Goal: Task Accomplishment & Management: Manage account settings

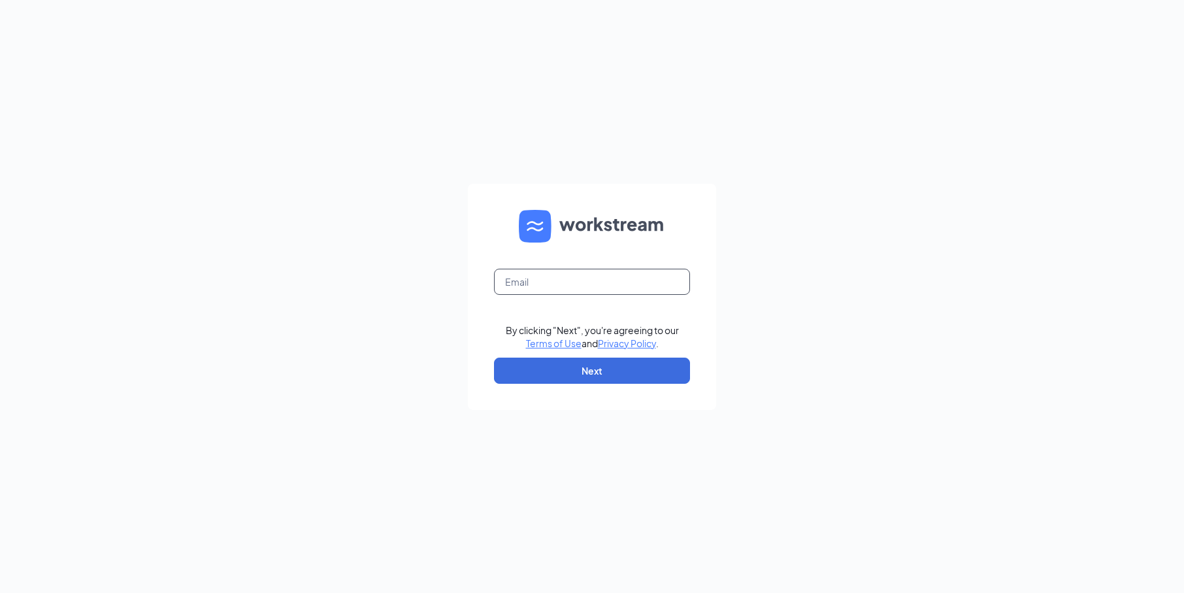
click at [582, 276] on input "text" at bounding box center [592, 282] width 196 height 26
type input "[EMAIL_ADDRESS][DOMAIN_NAME]"
click at [603, 369] on button "Next" at bounding box center [592, 371] width 196 height 26
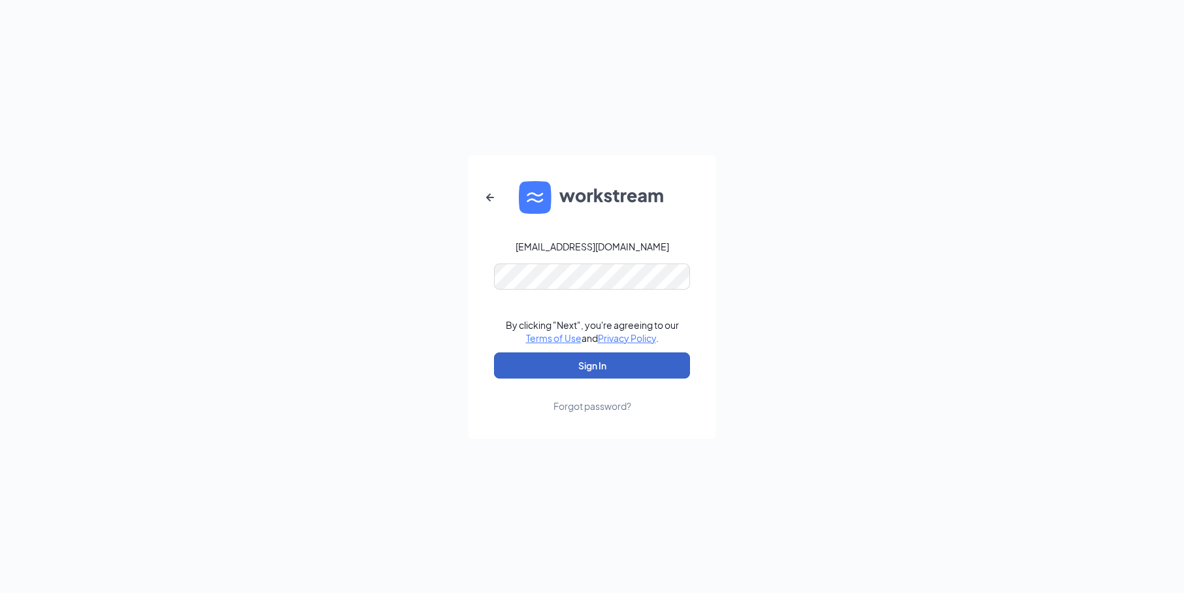
click at [633, 371] on button "Sign In" at bounding box center [592, 365] width 196 height 26
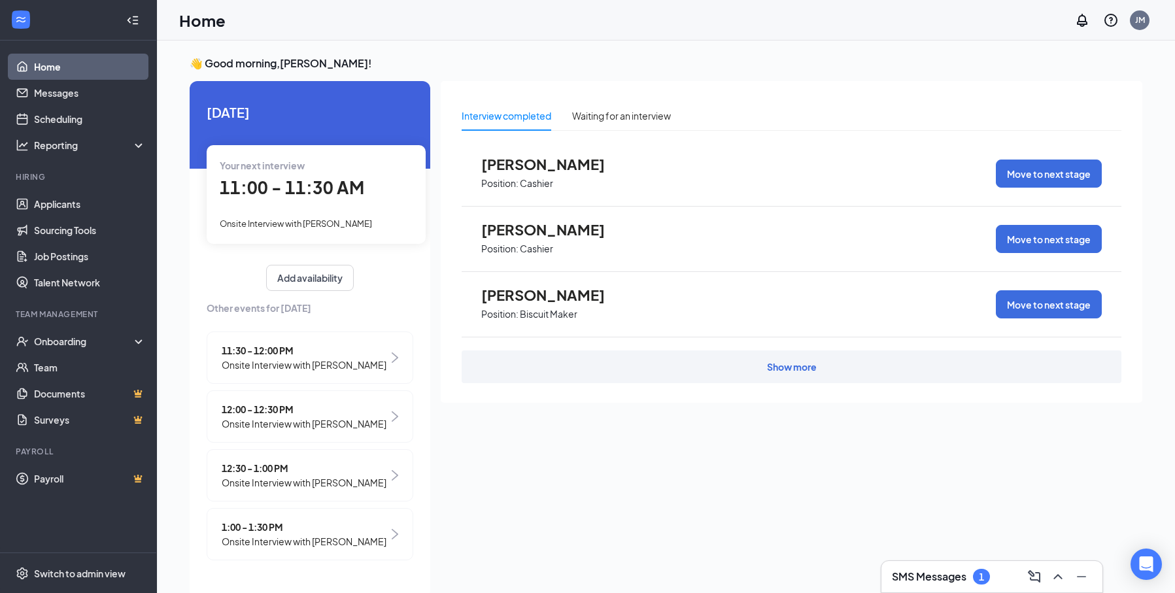
click at [278, 216] on div "Onsite Interview with [PERSON_NAME]" at bounding box center [316, 223] width 193 height 14
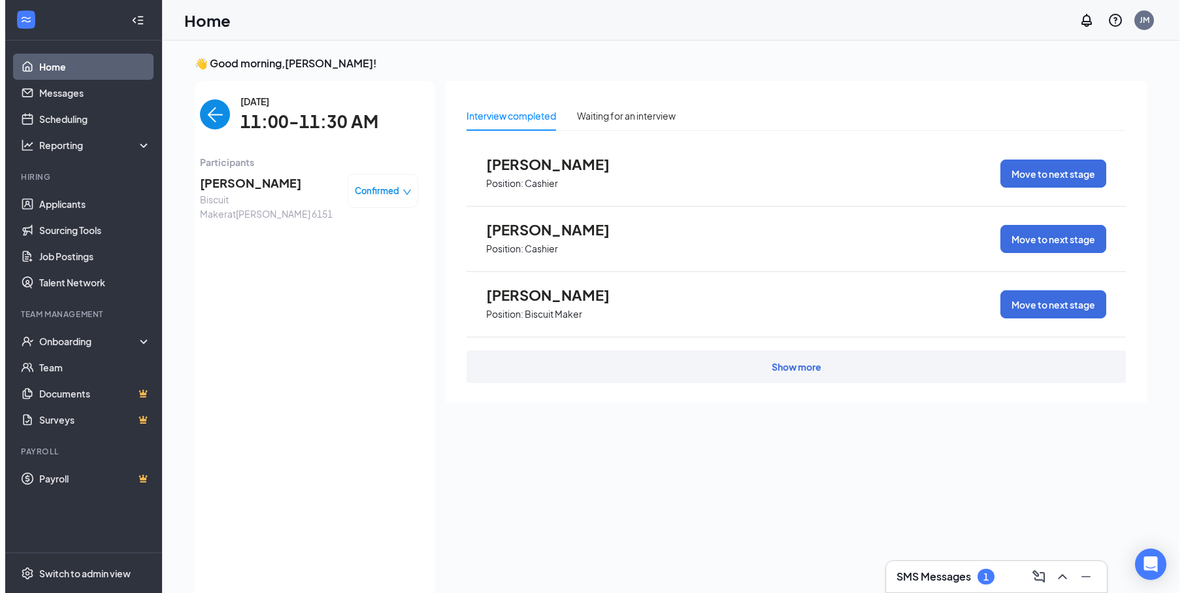
scroll to position [5, 0]
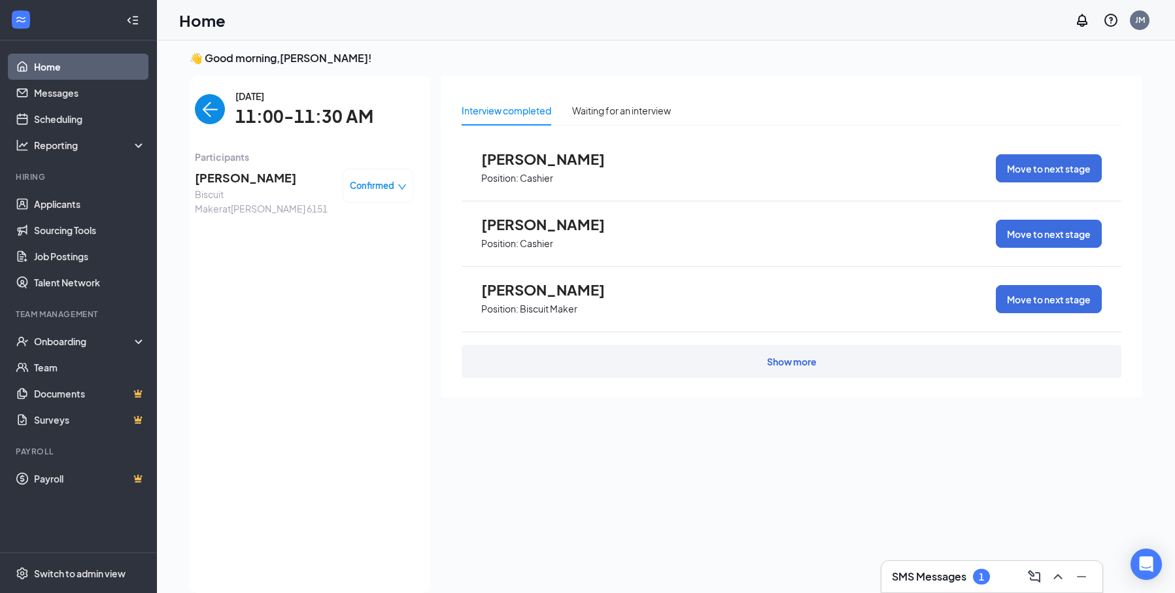
click at [227, 185] on span "[PERSON_NAME]" at bounding box center [263, 178] width 137 height 18
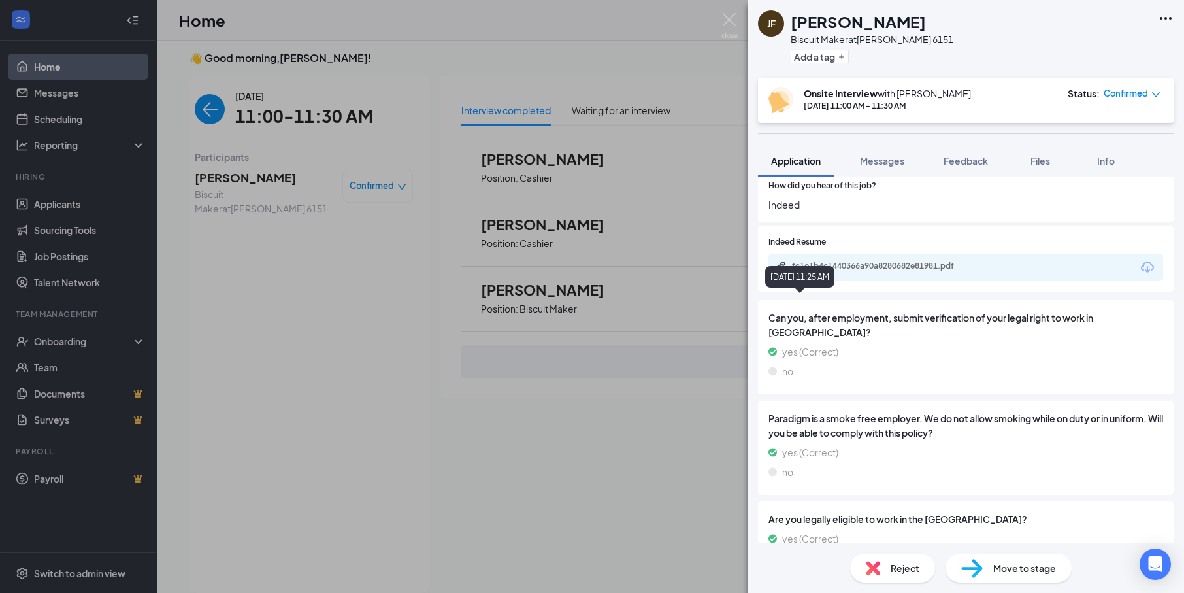
scroll to position [719, 0]
click at [905, 271] on div "fc1e1b4c1440366a90a8280682e81981.pdf" at bounding box center [966, 265] width 395 height 27
click at [906, 270] on div "fc1e1b4c1440366a90a8280682e81981.pdf" at bounding box center [883, 265] width 183 height 10
